Goal: Check status: Check status

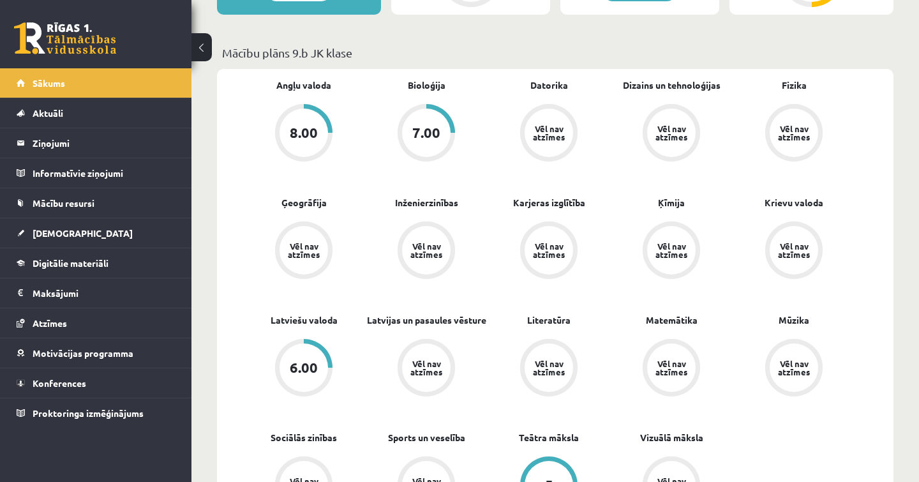
scroll to position [143, 0]
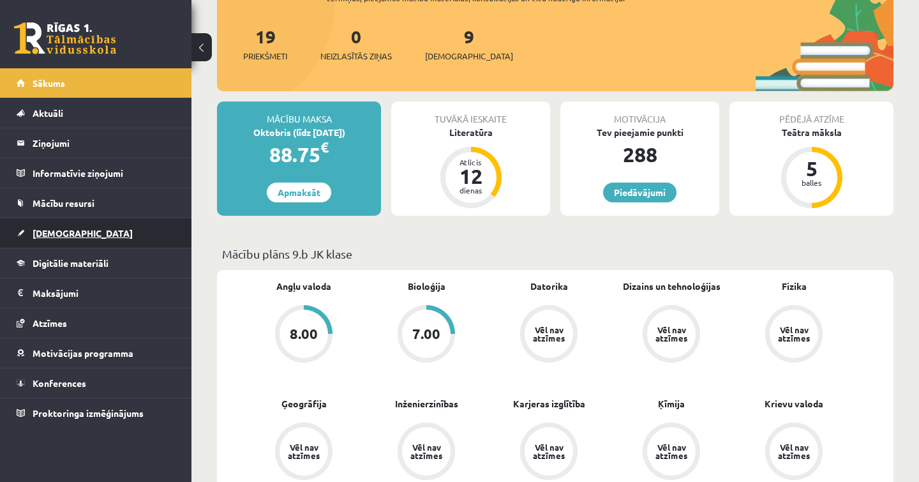
click at [87, 235] on link "[DEMOGRAPHIC_DATA]" at bounding box center [96, 232] width 159 height 29
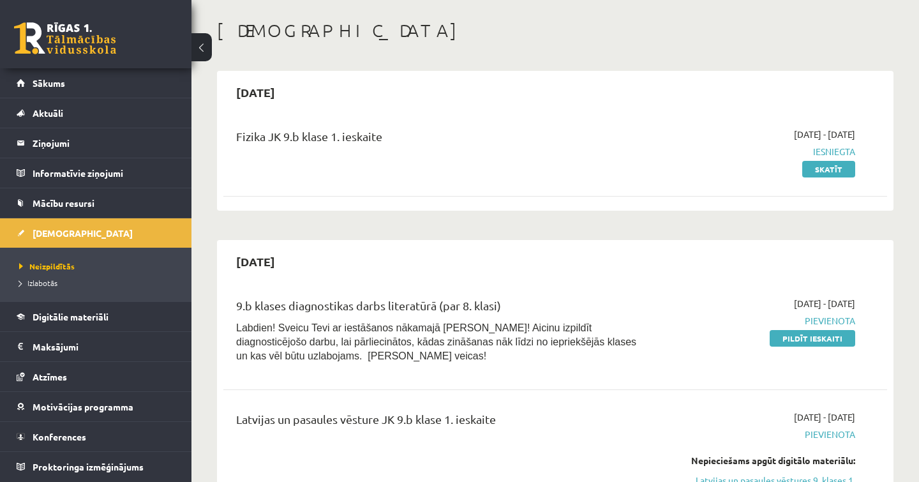
scroll to position [31, 0]
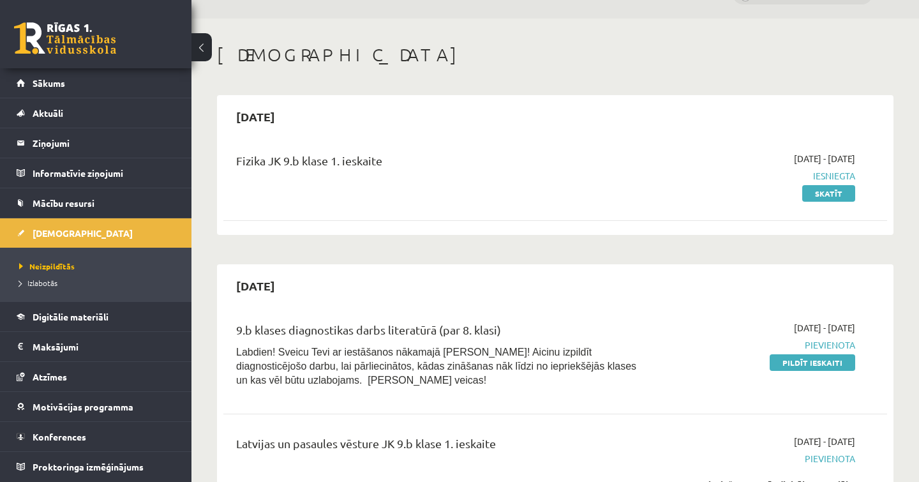
click at [837, 181] on span "Iesniegta" at bounding box center [758, 175] width 193 height 13
click at [837, 184] on div "[DATE] - [DATE] Iesniegta Skatīt" at bounding box center [758, 176] width 212 height 48
click at [837, 187] on link "Skatīt" at bounding box center [828, 193] width 53 height 17
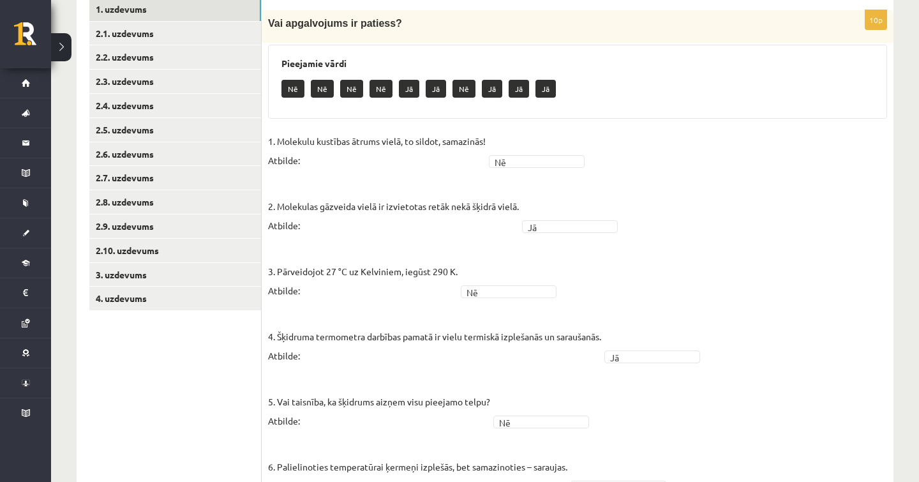
scroll to position [215, 0]
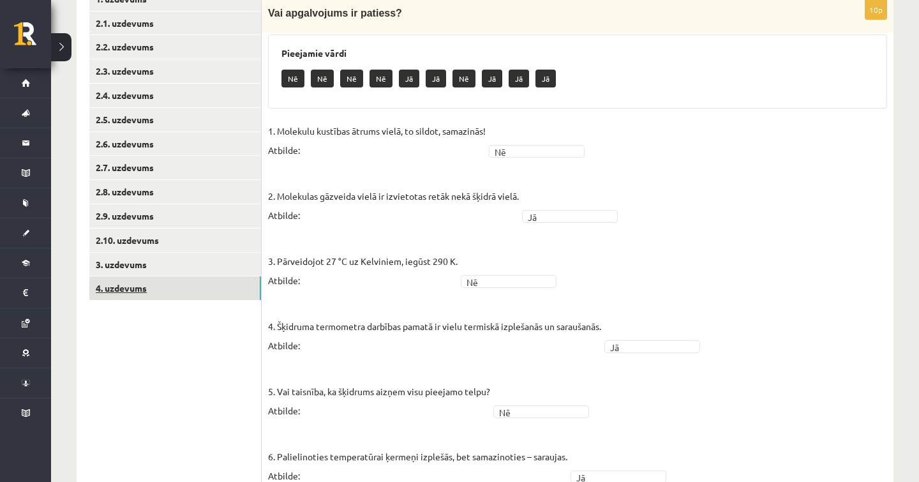
click at [127, 276] on link "4. uzdevums" at bounding box center [175, 288] width 172 height 24
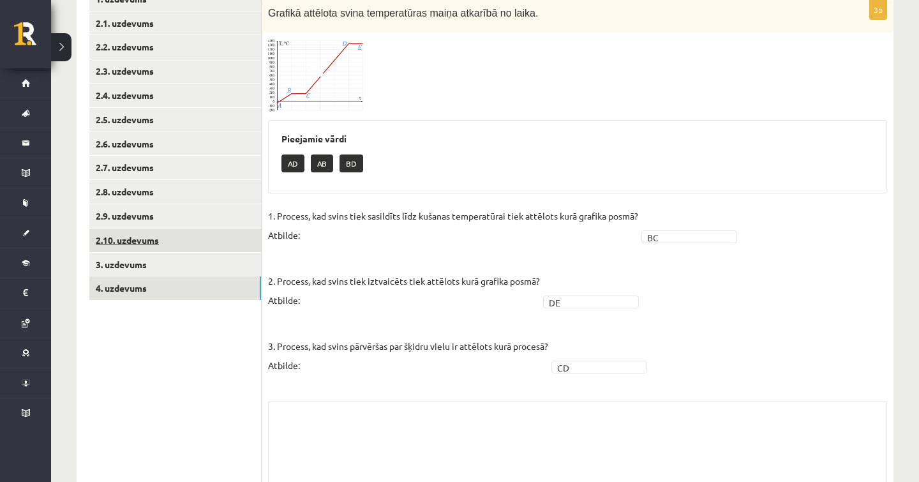
click at [131, 239] on link "2.10. uzdevums" at bounding box center [175, 240] width 172 height 24
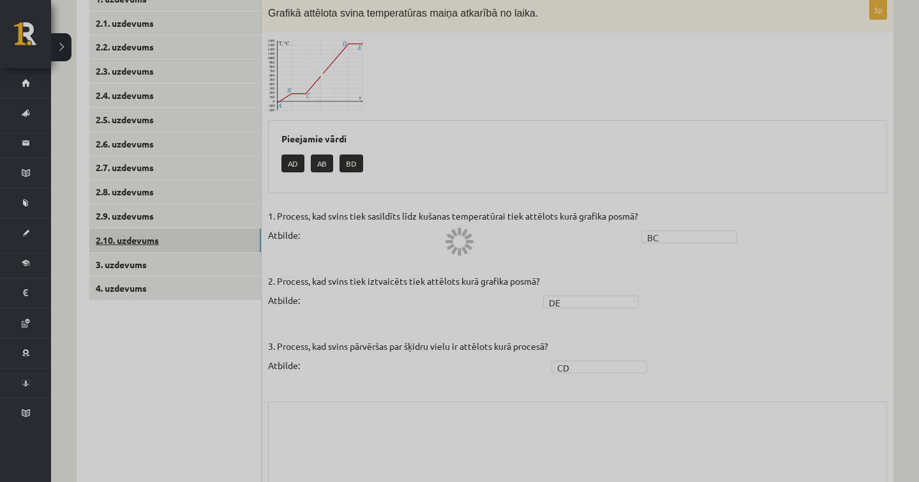
scroll to position [102, 0]
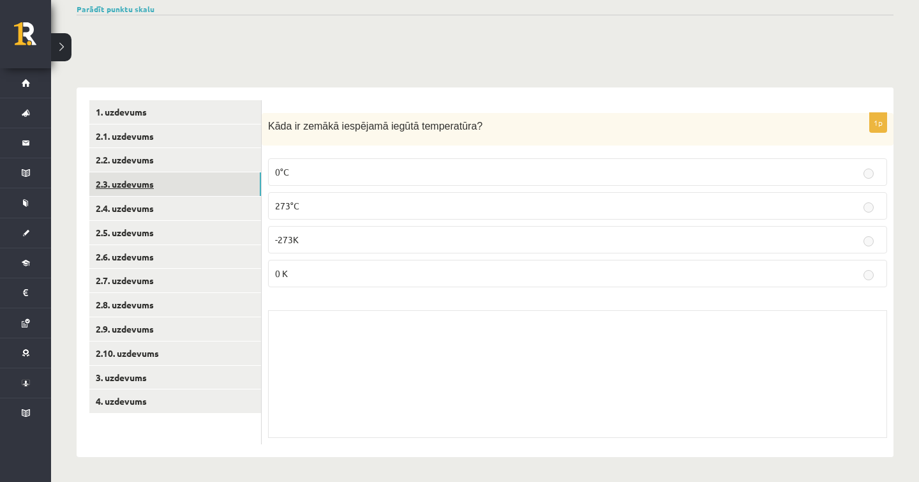
click at [123, 180] on link "2.3. uzdevums" at bounding box center [175, 184] width 172 height 24
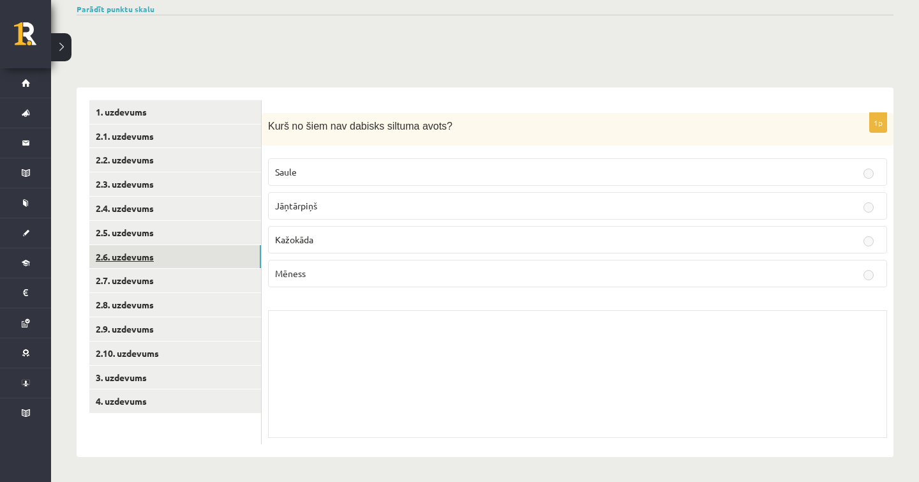
click at [144, 253] on link "2.6. uzdevums" at bounding box center [175, 257] width 172 height 24
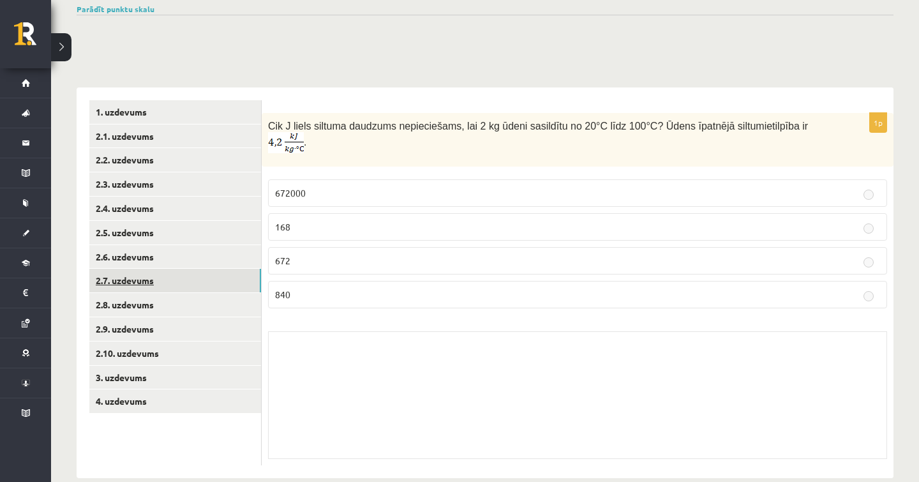
click at [141, 271] on link "2.7. uzdevums" at bounding box center [175, 281] width 172 height 24
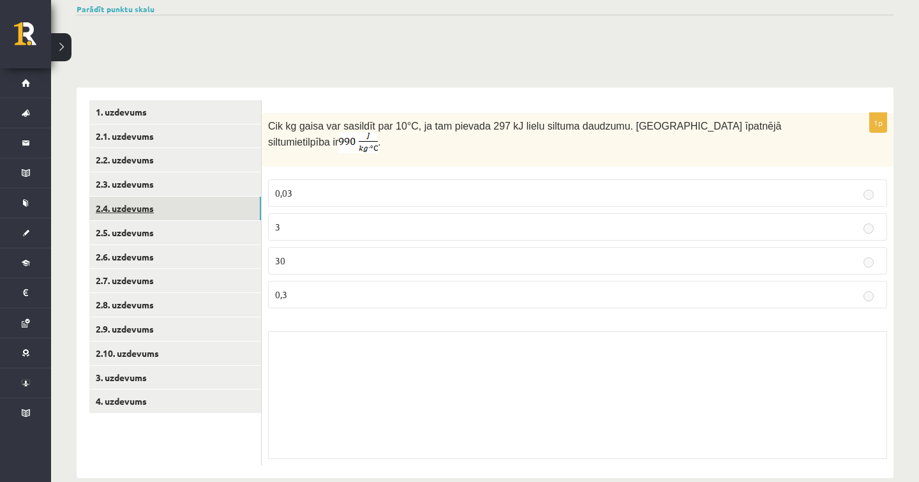
click at [135, 213] on link "2.4. uzdevums" at bounding box center [175, 209] width 172 height 24
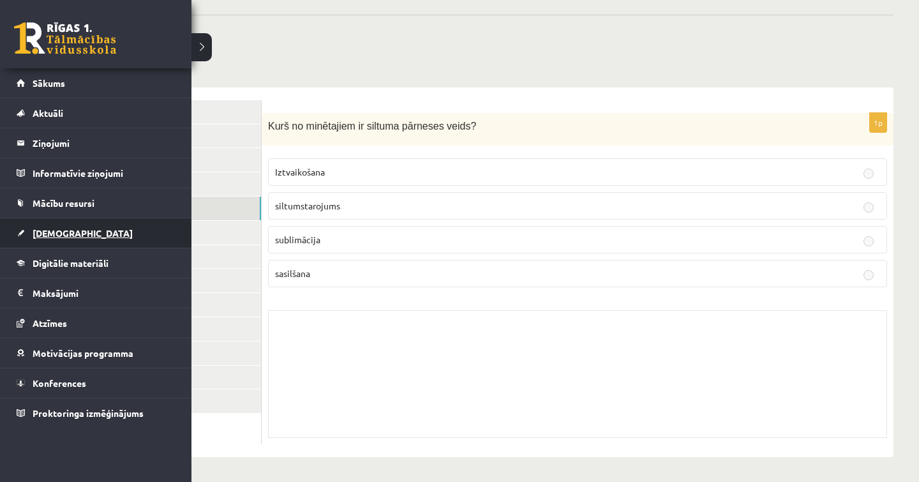
click at [54, 238] on link "[DEMOGRAPHIC_DATA]" at bounding box center [96, 232] width 159 height 29
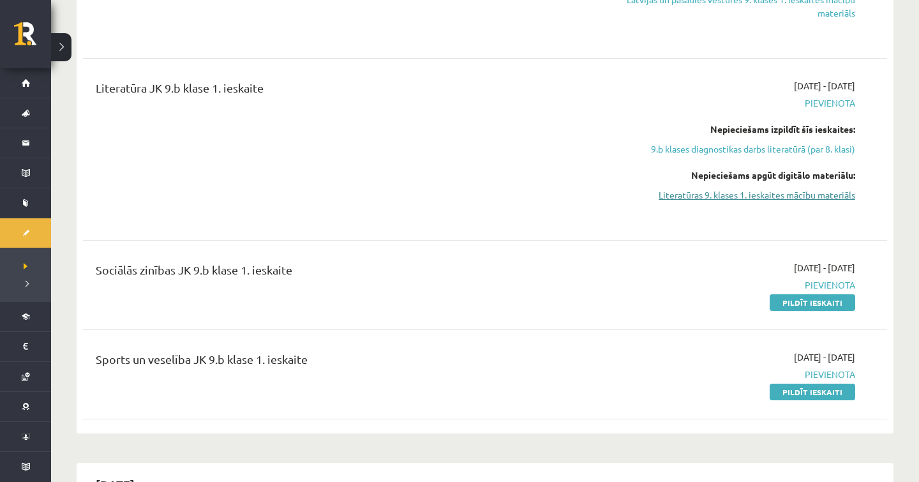
scroll to position [520, 0]
click at [711, 197] on link "Literatūras 9. klases 1. ieskaites mācību materiāls" at bounding box center [735, 196] width 241 height 13
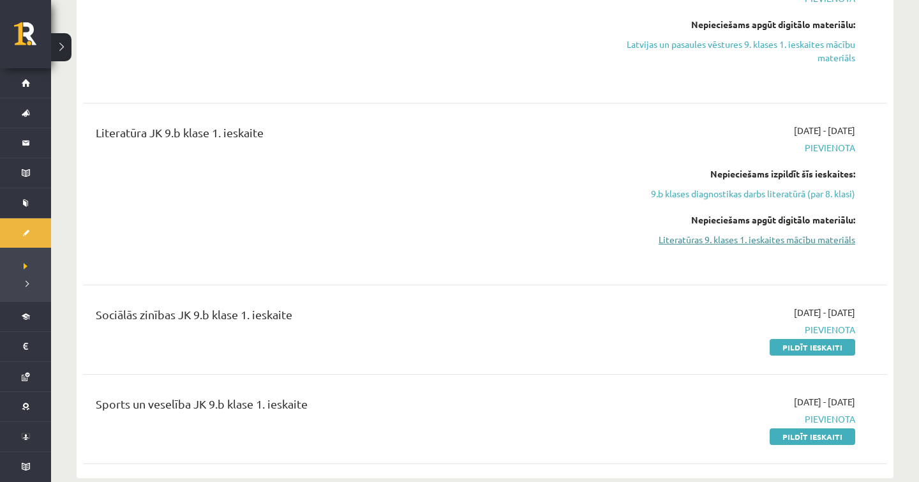
scroll to position [481, 0]
